Goal: Transaction & Acquisition: Purchase product/service

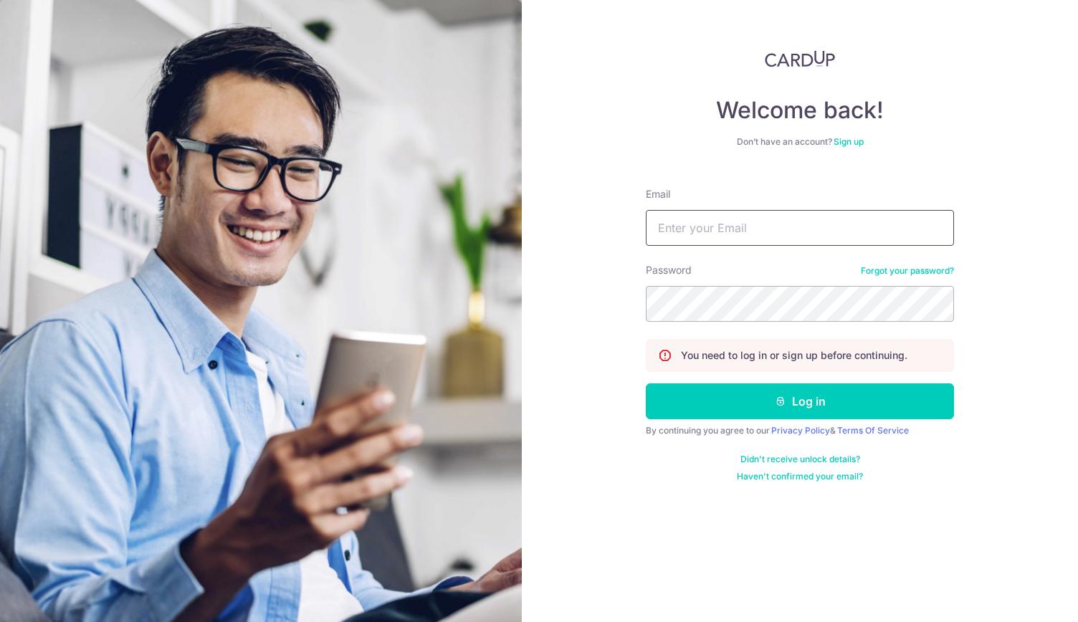
click at [720, 229] on input "Email" at bounding box center [800, 228] width 308 height 36
type input "PCLIM289@GMAIL.COM"
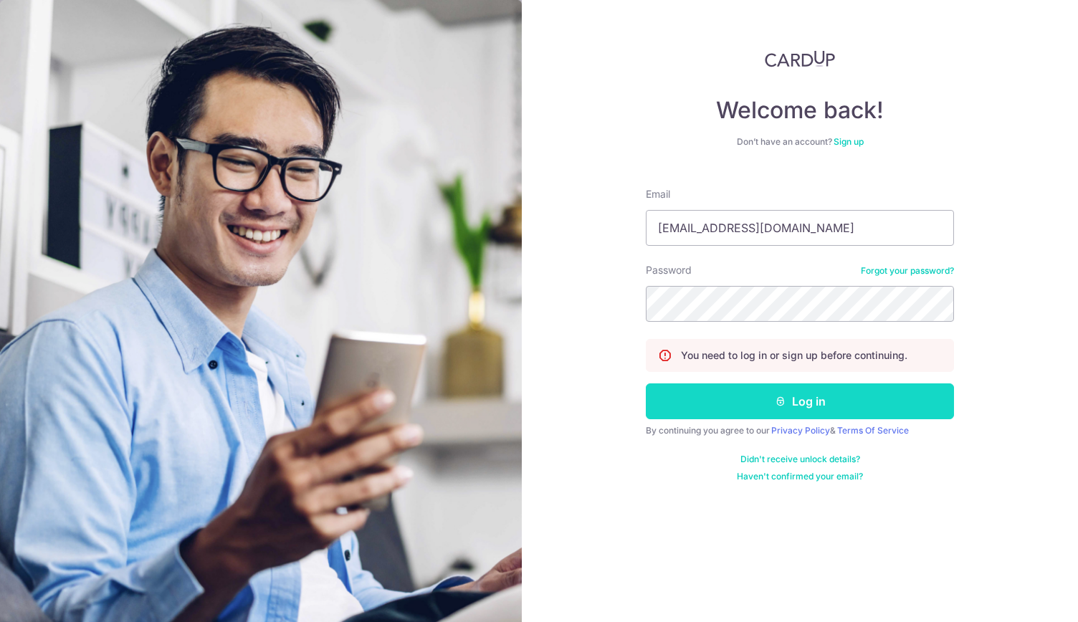
click at [794, 407] on button "Log in" at bounding box center [800, 402] width 308 height 36
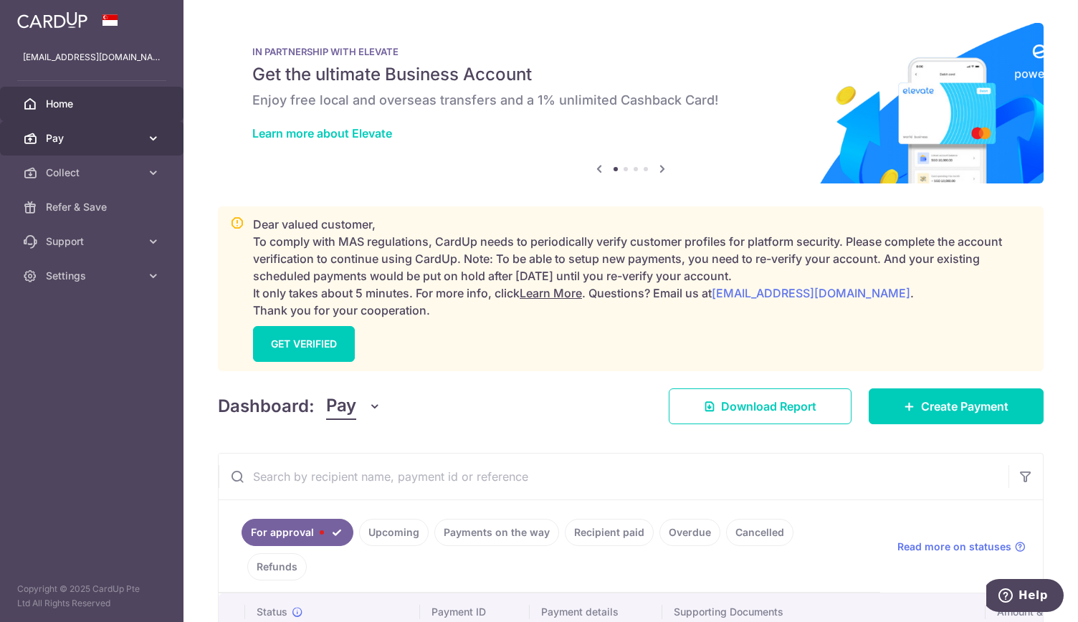
click at [134, 128] on link "Pay" at bounding box center [92, 138] width 184 height 34
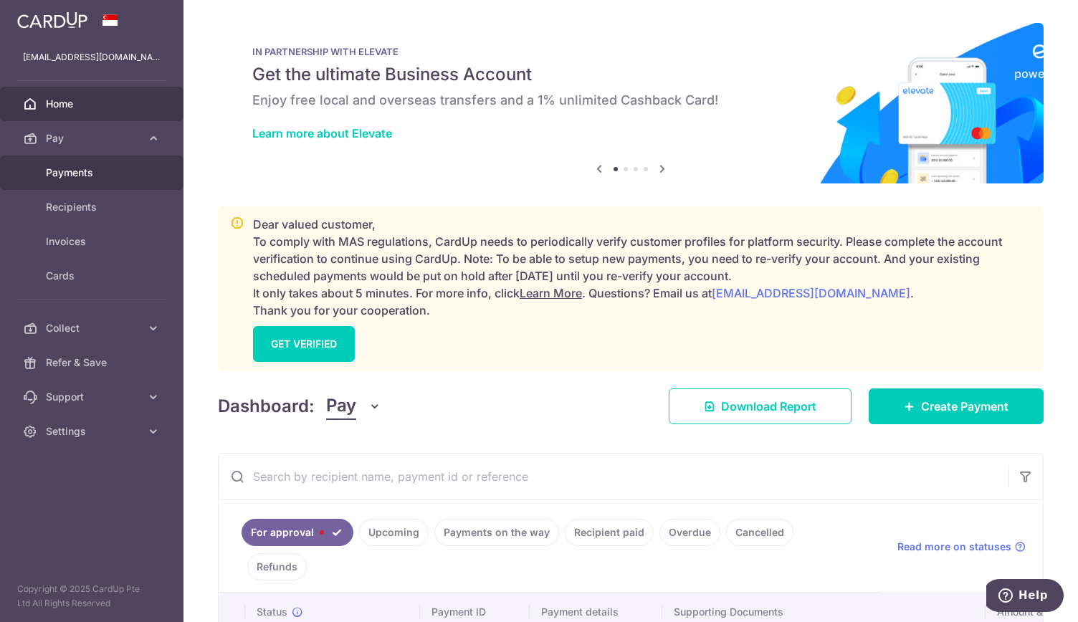
click at [130, 171] on span "Payments" at bounding box center [93, 173] width 95 height 14
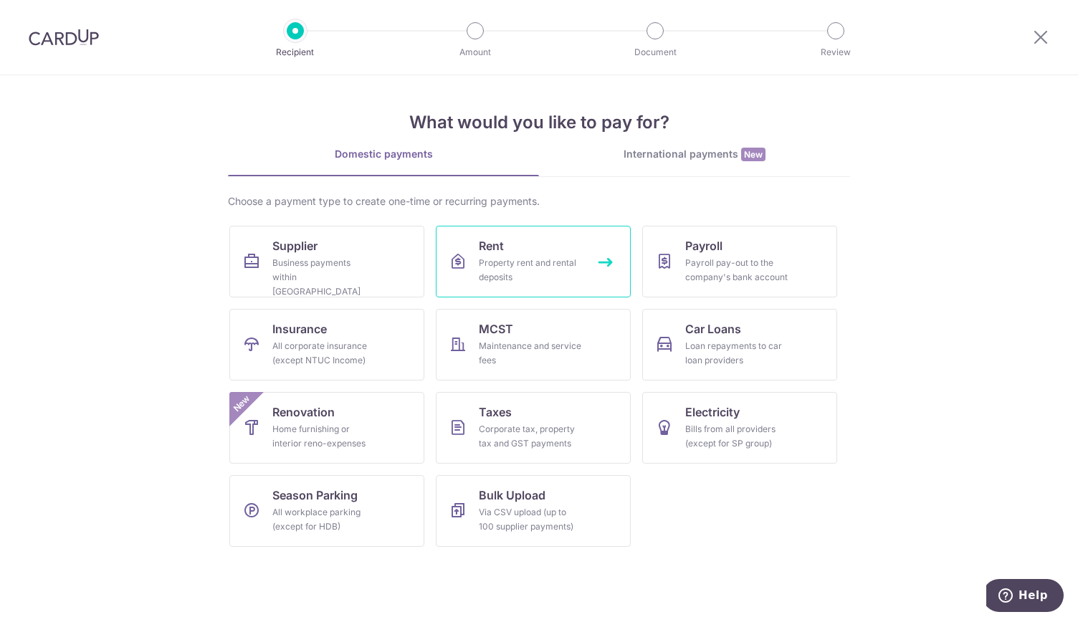
click at [517, 263] on div "Property rent and rental deposits" at bounding box center [530, 270] width 103 height 29
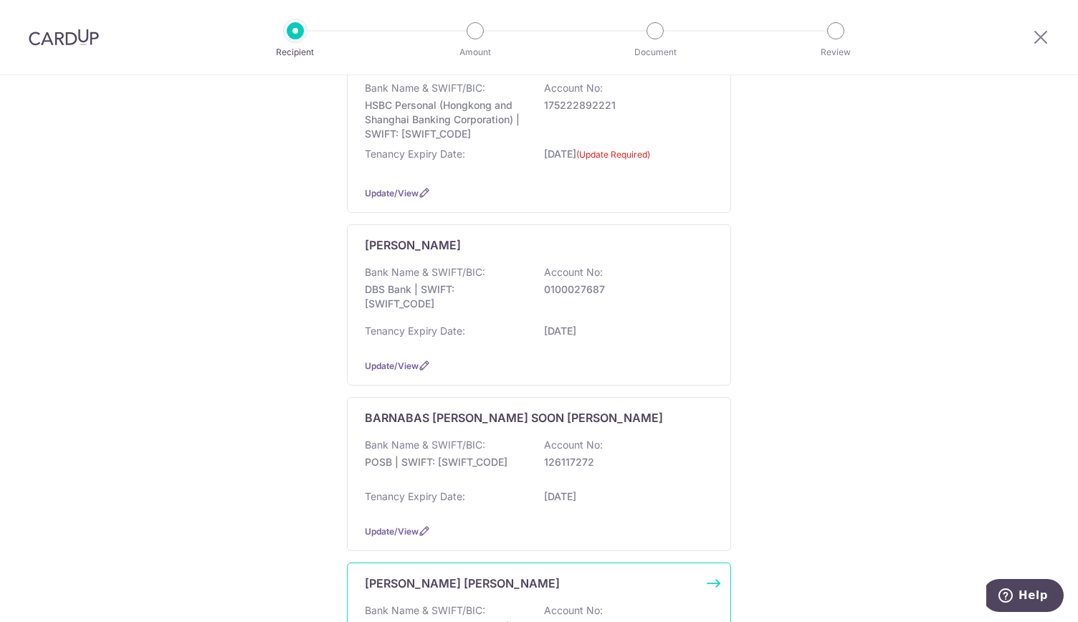
scroll to position [410, 0]
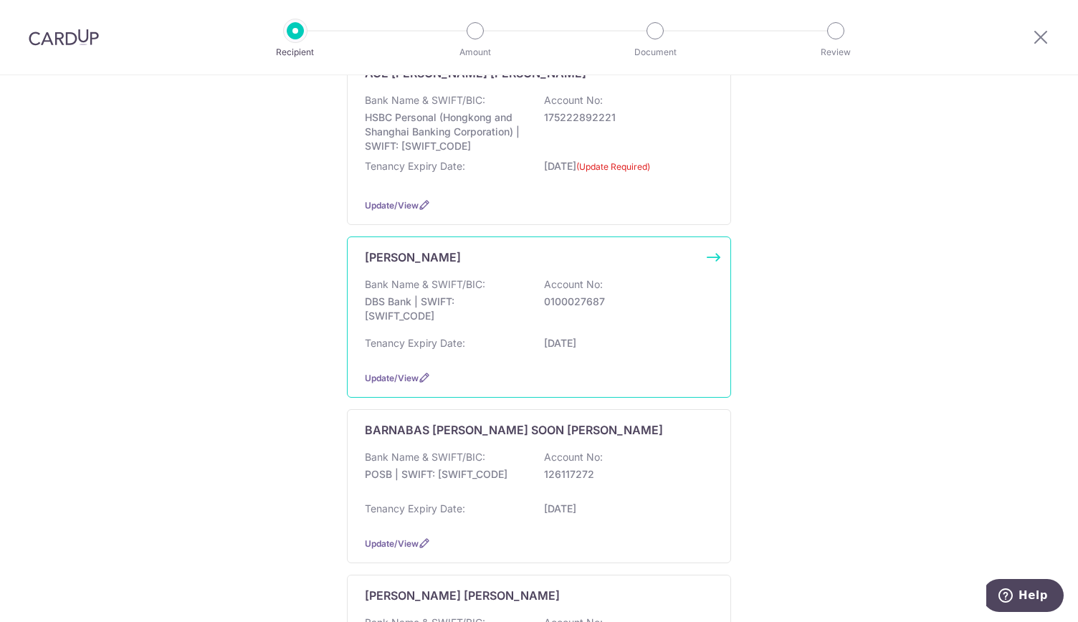
click at [406, 255] on p "AUGUSTINE LAU" at bounding box center [413, 257] width 96 height 17
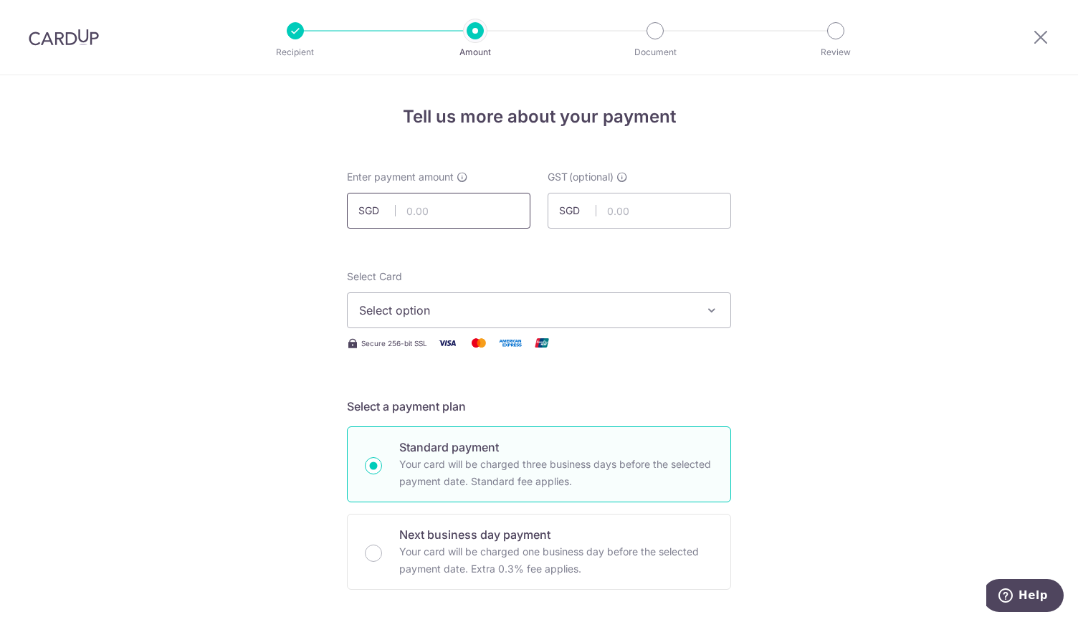
click at [424, 213] on input "text" at bounding box center [439, 211] width 184 height 36
type input "20,000.00"
click at [429, 309] on span "Select option" at bounding box center [526, 310] width 334 height 17
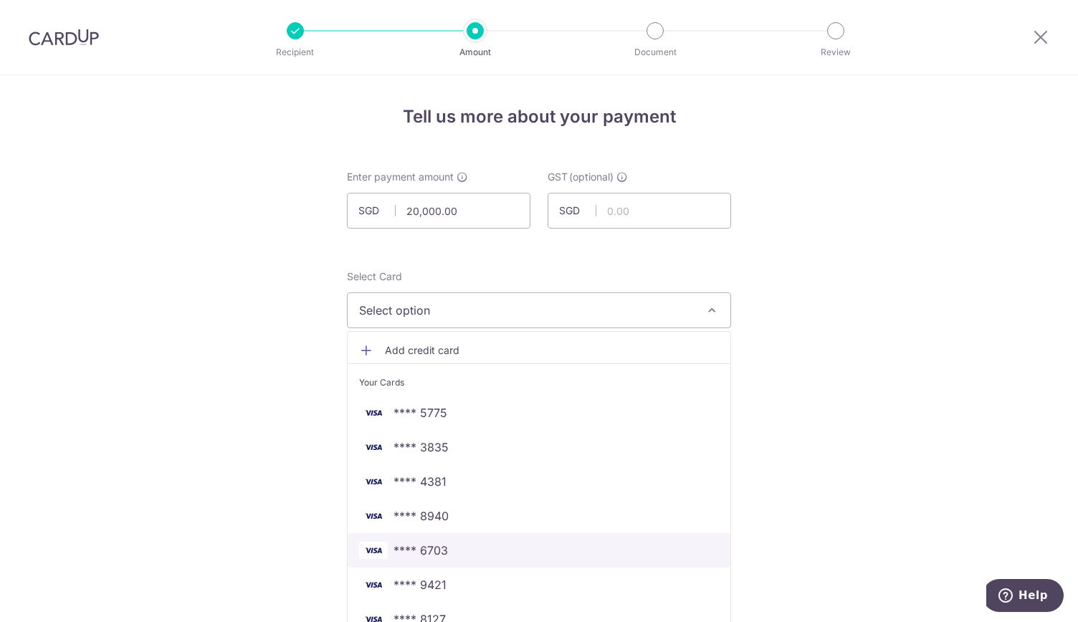
click at [446, 551] on span "**** 6703" at bounding box center [539, 550] width 360 height 17
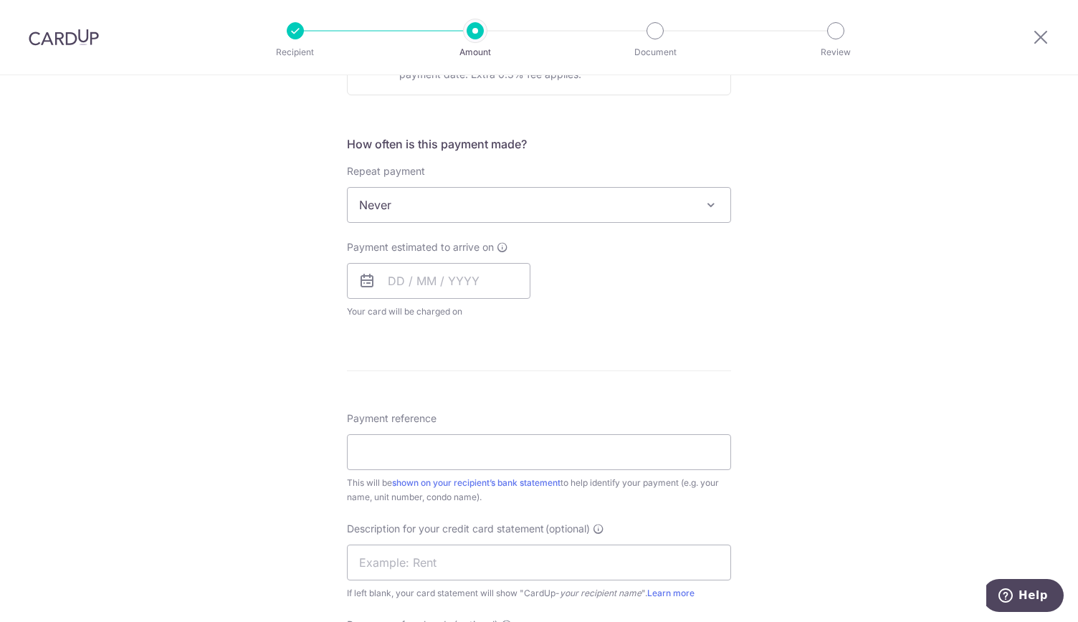
scroll to position [495, 0]
click at [377, 456] on input "Payment reference" at bounding box center [539, 452] width 384 height 36
type input "RENT"
click at [368, 564] on input "text" at bounding box center [539, 562] width 384 height 36
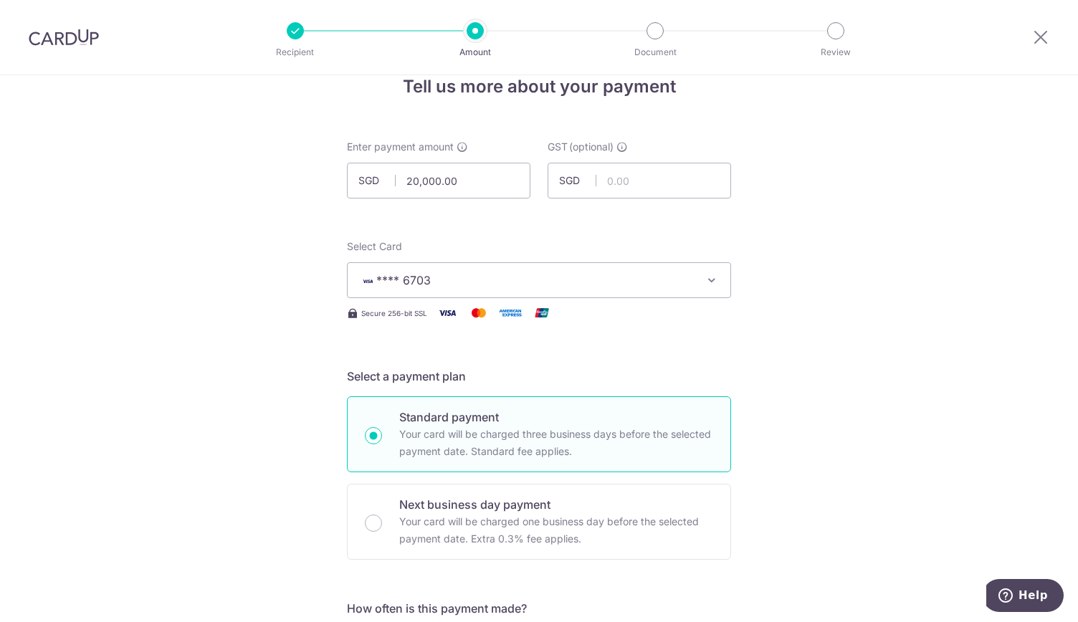
scroll to position [29, 0]
type input "RENT"
click at [614, 276] on span "**** 6703" at bounding box center [526, 281] width 334 height 17
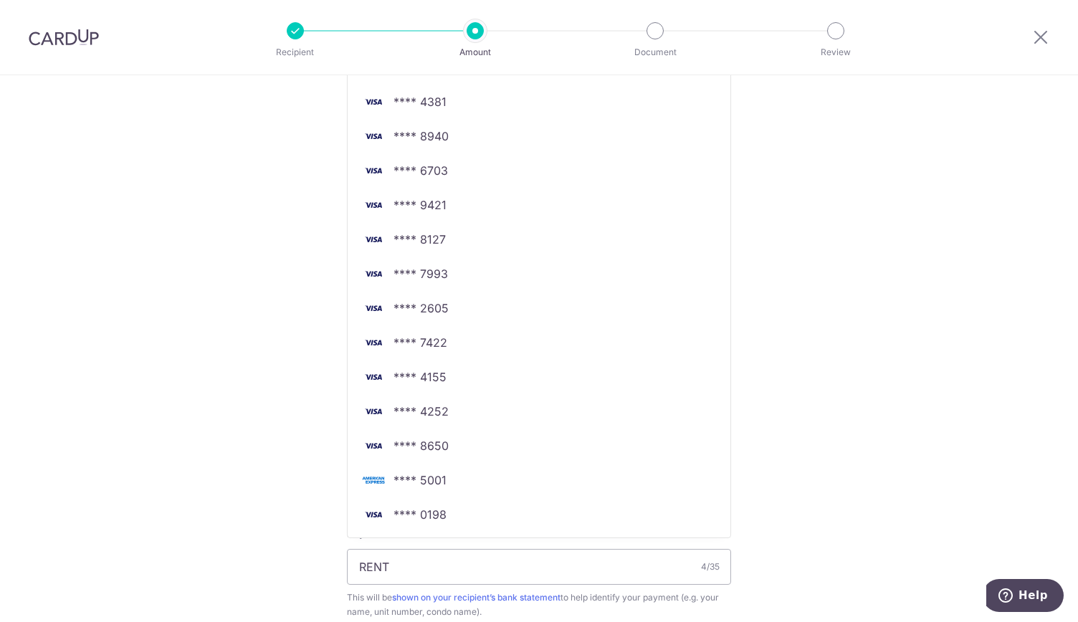
scroll to position [448, 0]
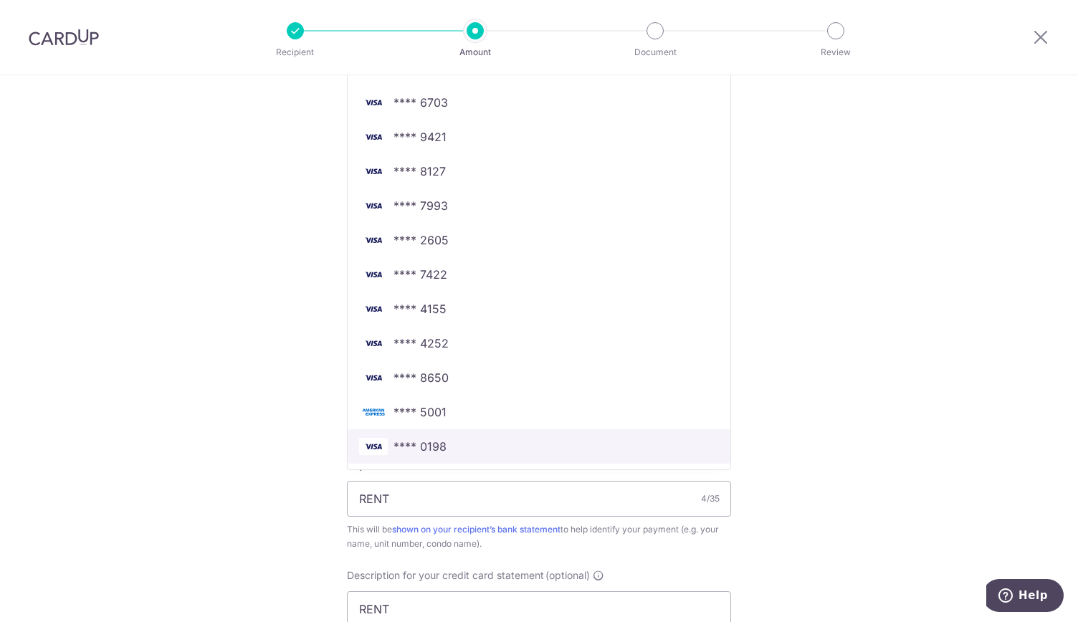
click at [429, 438] on span "**** 0198" at bounding box center [420, 446] width 53 height 17
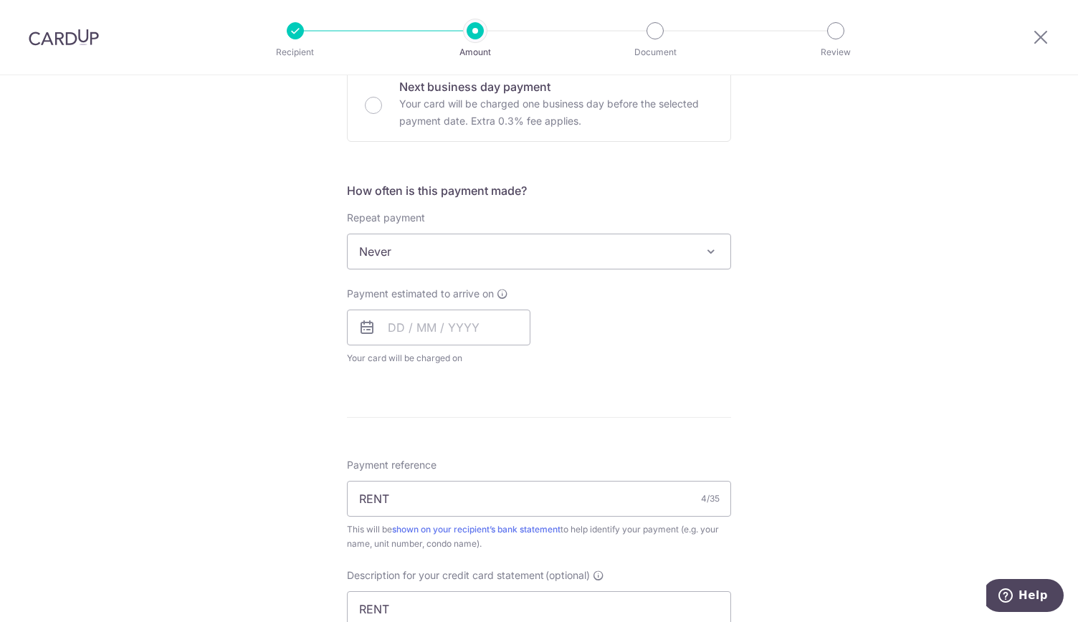
scroll to position [458, 0]
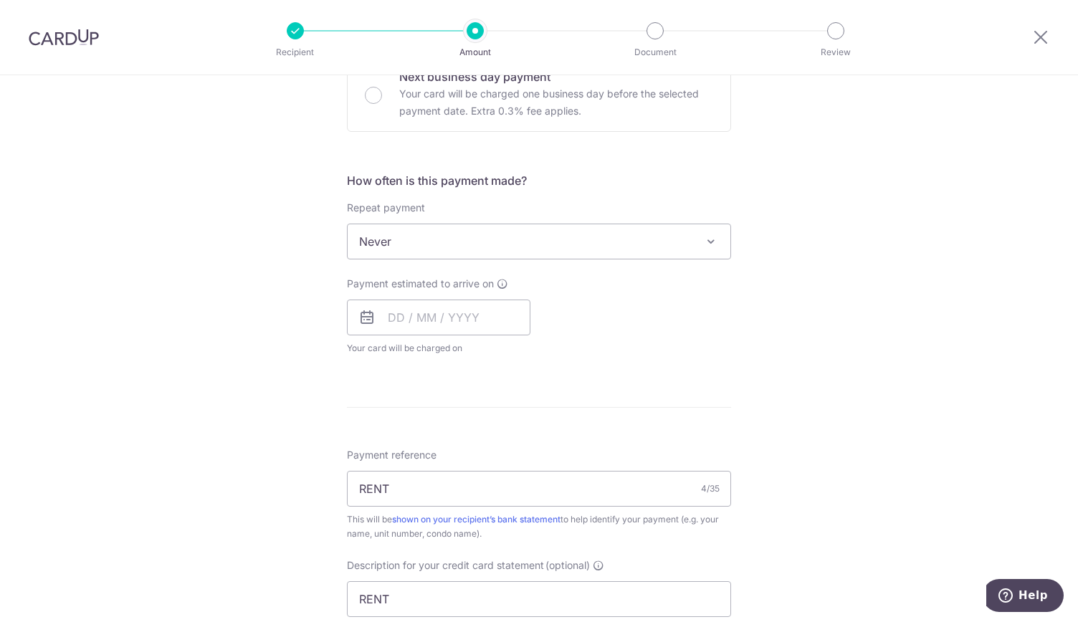
click at [272, 440] on div "Tell us more about your payment Enter payment amount SGD 20,000.00 20000.00 GST…" at bounding box center [539, 313] width 1078 height 1393
click at [404, 323] on input "text" at bounding box center [439, 318] width 184 height 36
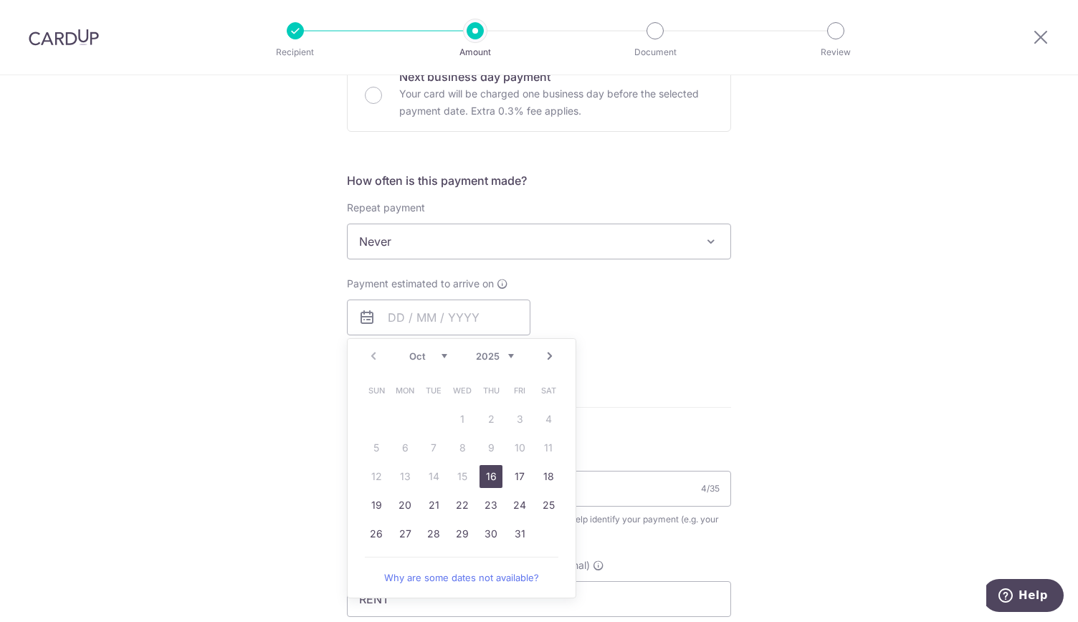
click at [485, 475] on link "16" at bounding box center [491, 476] width 23 height 23
type input "[DATE]"
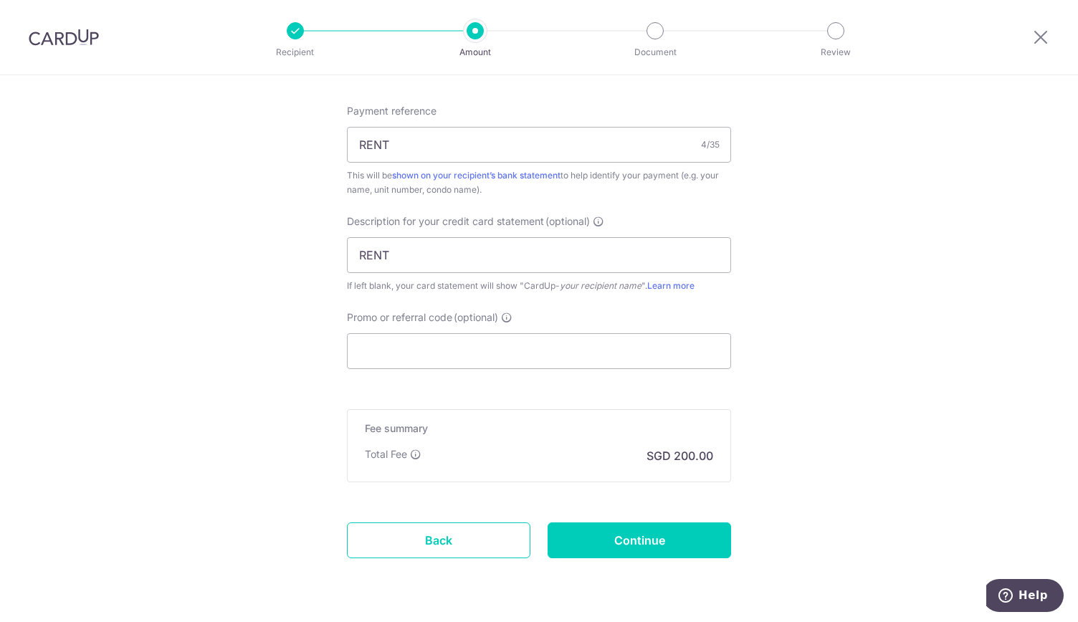
scroll to position [901, 0]
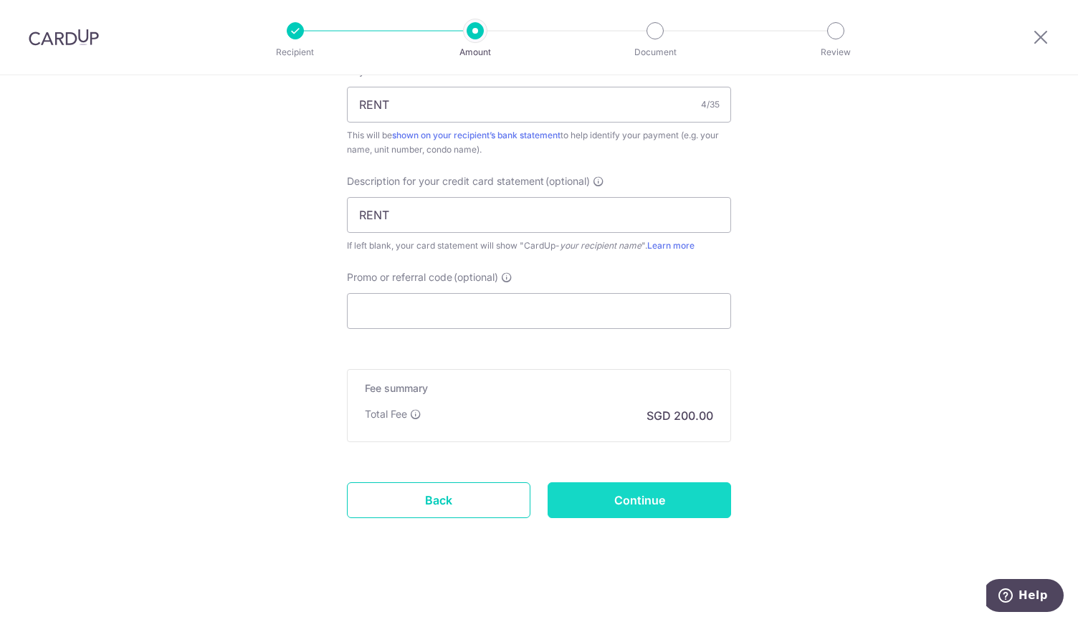
click at [644, 491] on input "Continue" at bounding box center [640, 501] width 184 height 36
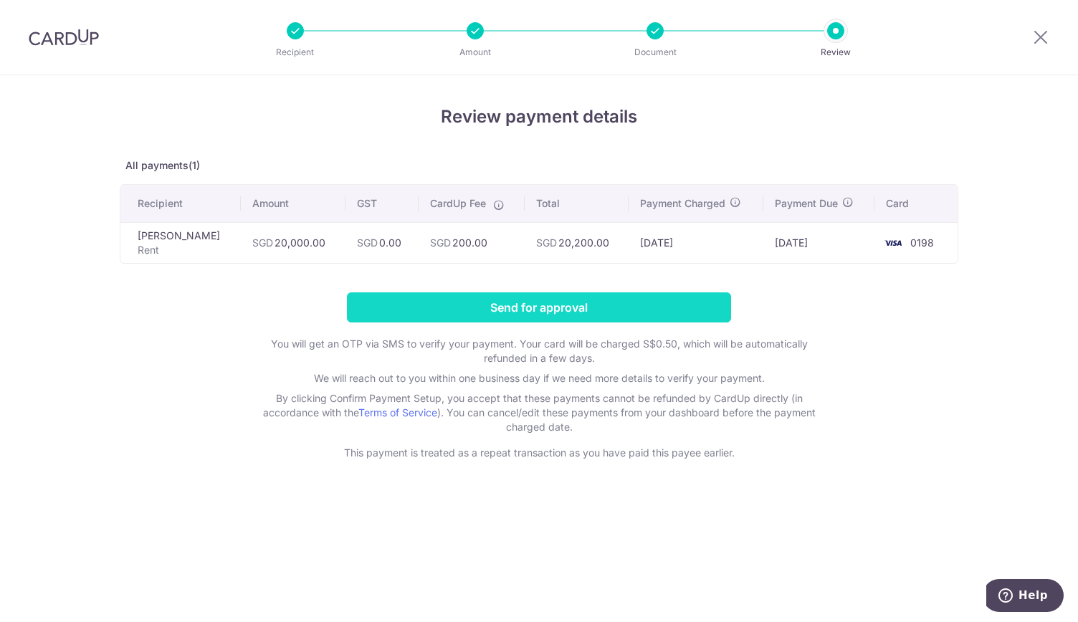
click at [523, 310] on input "Send for approval" at bounding box center [539, 308] width 384 height 30
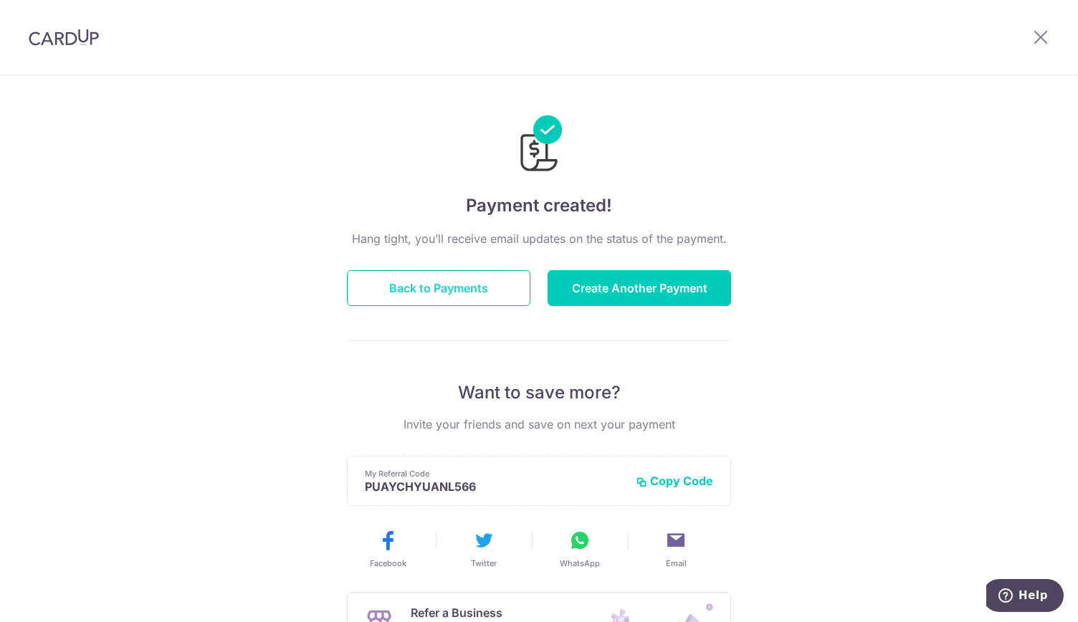
click at [462, 301] on button "Back to Payments" at bounding box center [439, 288] width 184 height 36
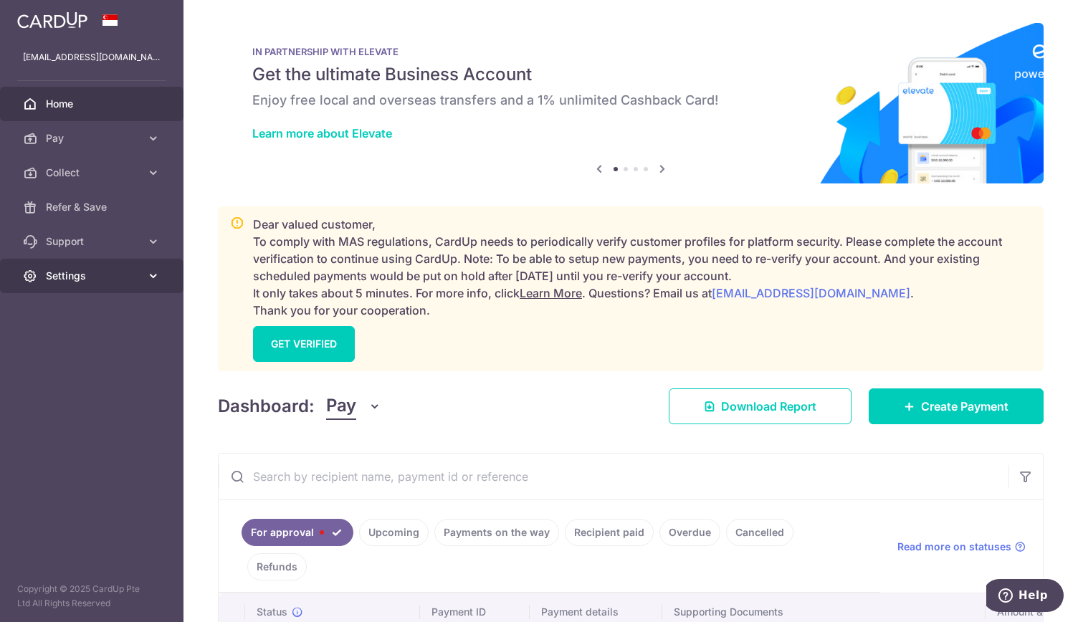
click at [101, 273] on span "Settings" at bounding box center [93, 276] width 95 height 14
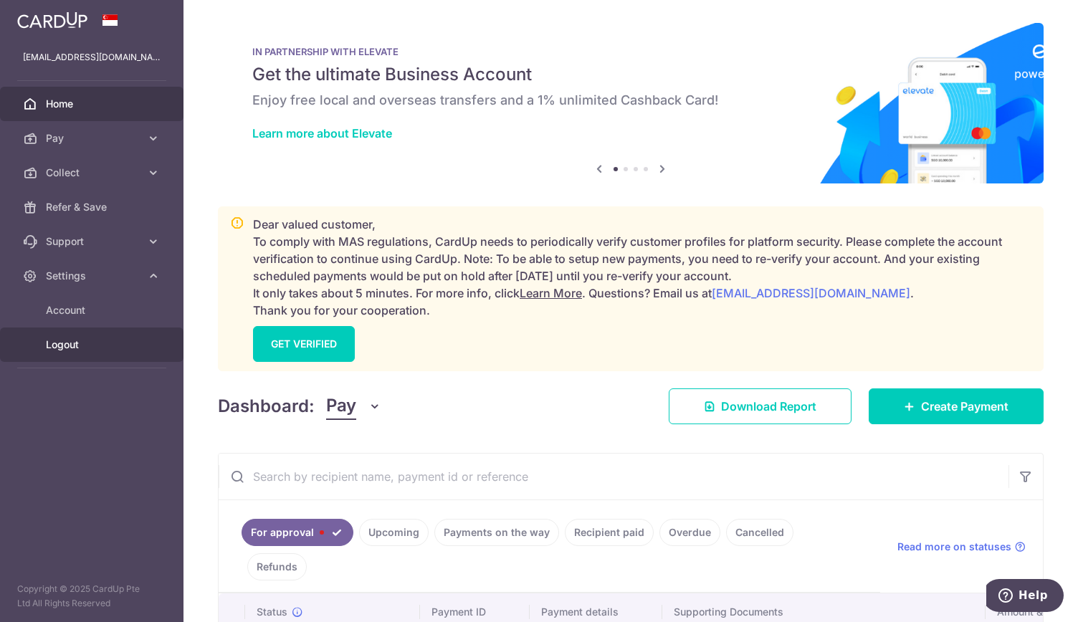
click at [96, 349] on span "Logout" at bounding box center [93, 345] width 95 height 14
